Goal: Task Accomplishment & Management: Use online tool/utility

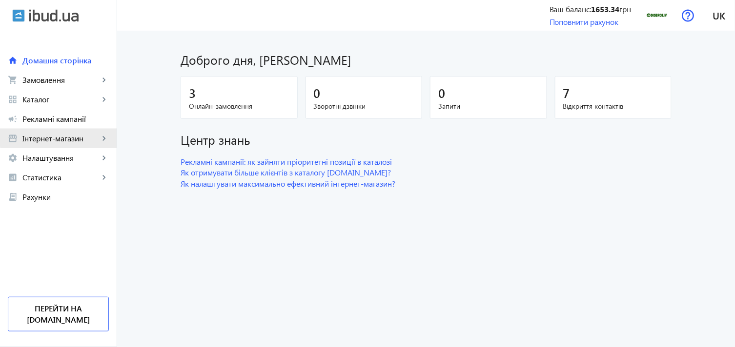
click at [81, 135] on span "Інтернет-магазин" at bounding box center [60, 139] width 77 height 10
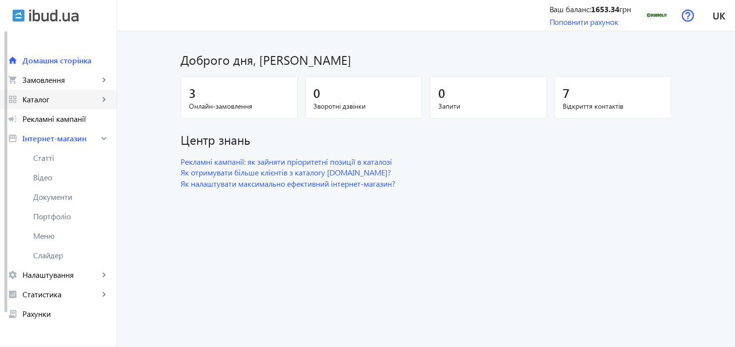
click at [71, 95] on span "Каталог" at bounding box center [60, 100] width 77 height 10
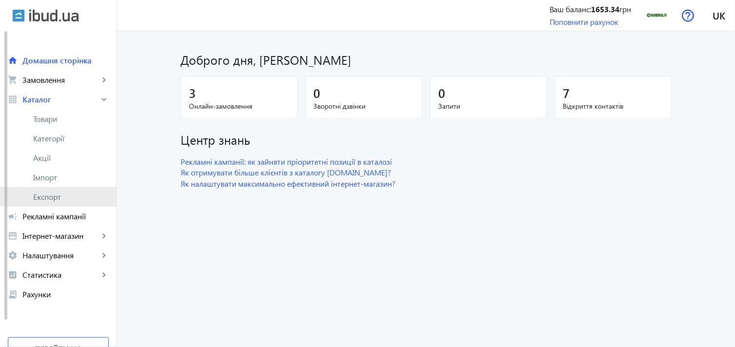
click at [84, 191] on link "Експорт" at bounding box center [58, 197] width 117 height 20
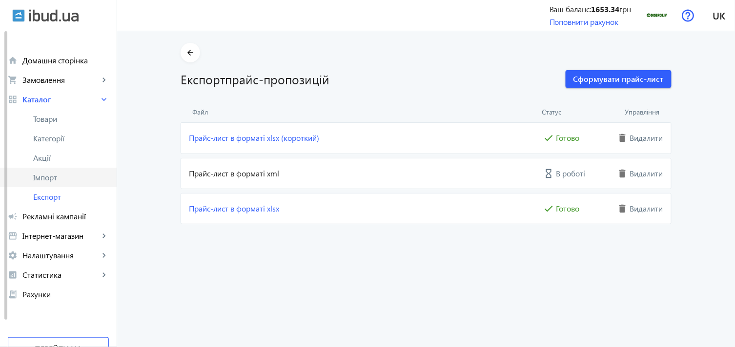
click at [74, 181] on span "Імпорт" at bounding box center [71, 178] width 76 height 10
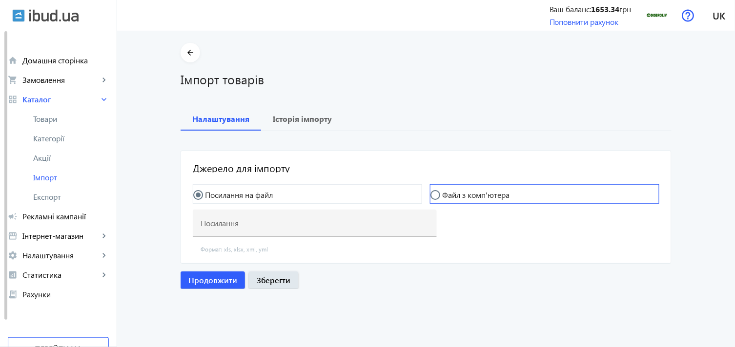
click at [453, 196] on label "Файл з комп'ютера" at bounding box center [474, 195] width 69 height 8
click at [450, 196] on input "Файл з комп'ютера" at bounding box center [440, 200] width 20 height 20
radio input "true"
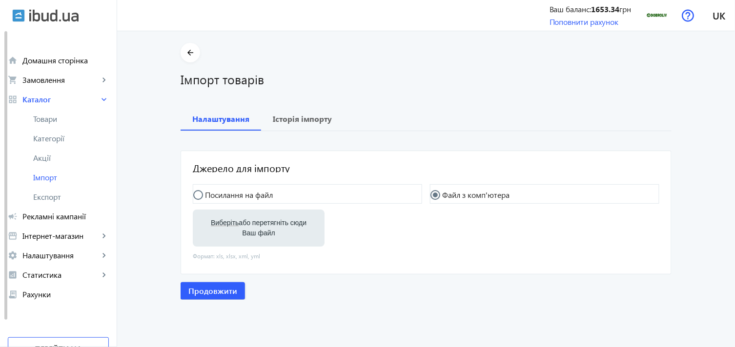
click at [230, 217] on label "Виберіть або перетягніть сюди Ваш файл" at bounding box center [259, 228] width 116 height 27
click at [230, 224] on input "Виберіть або перетягніть сюди Ваш файл" at bounding box center [259, 230] width 116 height 12
type input "C:\fakepath\dobroliv-6-2025-08-05-09-58.xlsx"
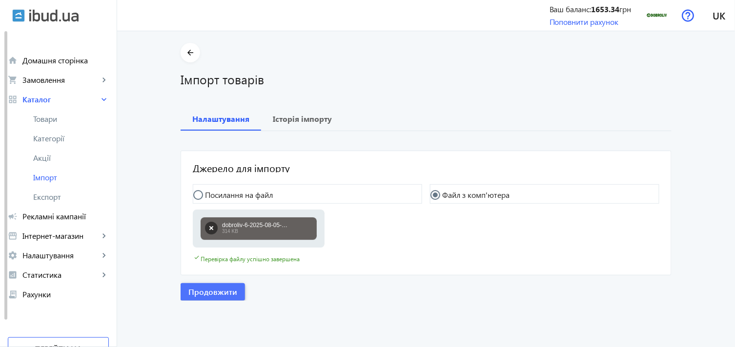
click at [219, 291] on span "Продовжити" at bounding box center [212, 292] width 49 height 11
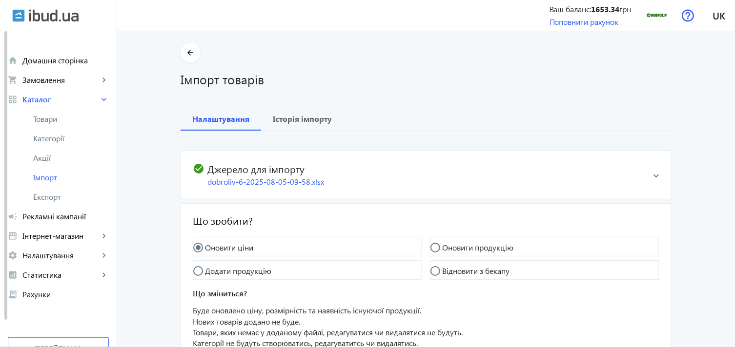
scroll to position [88, 0]
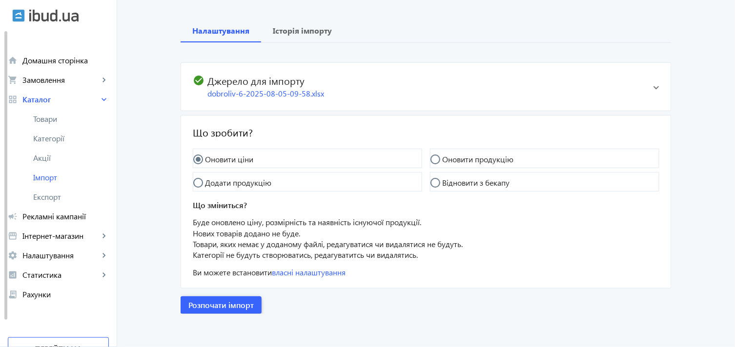
click at [220, 303] on span "Розпочати імпорт" at bounding box center [220, 305] width 65 height 11
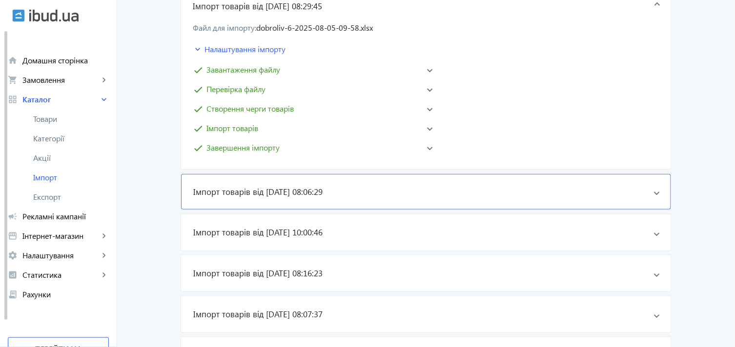
scroll to position [217, 0]
